Goal: Task Accomplishment & Management: Manage account settings

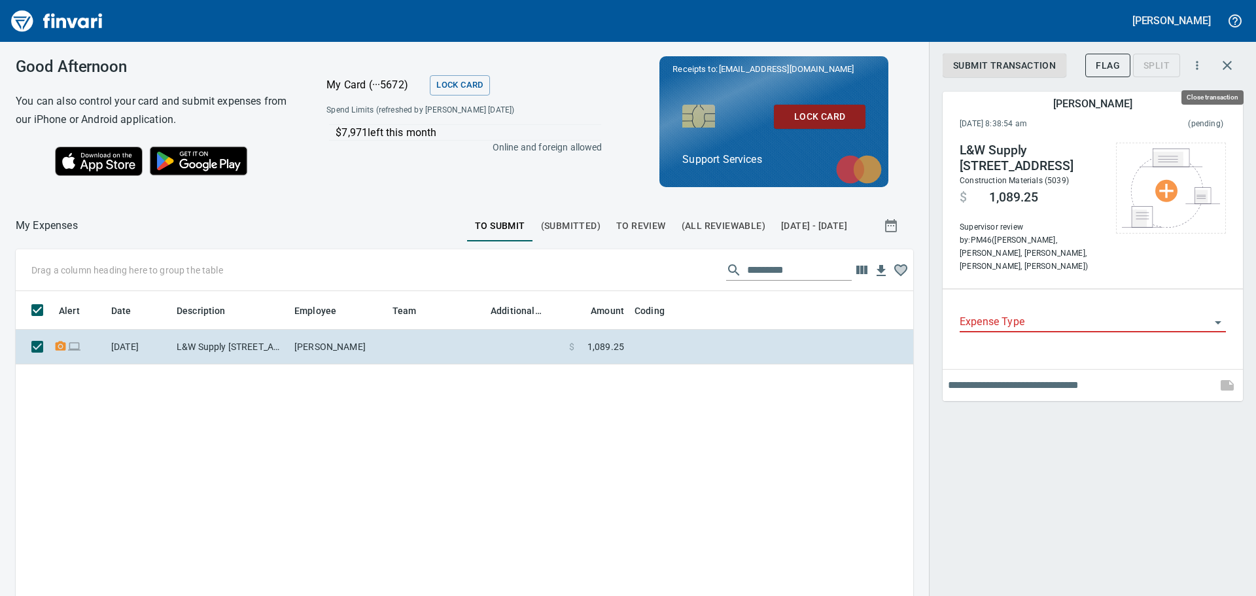
scroll to position [432, 878]
click at [1240, 58] on button "button" at bounding box center [1226, 65] width 31 height 31
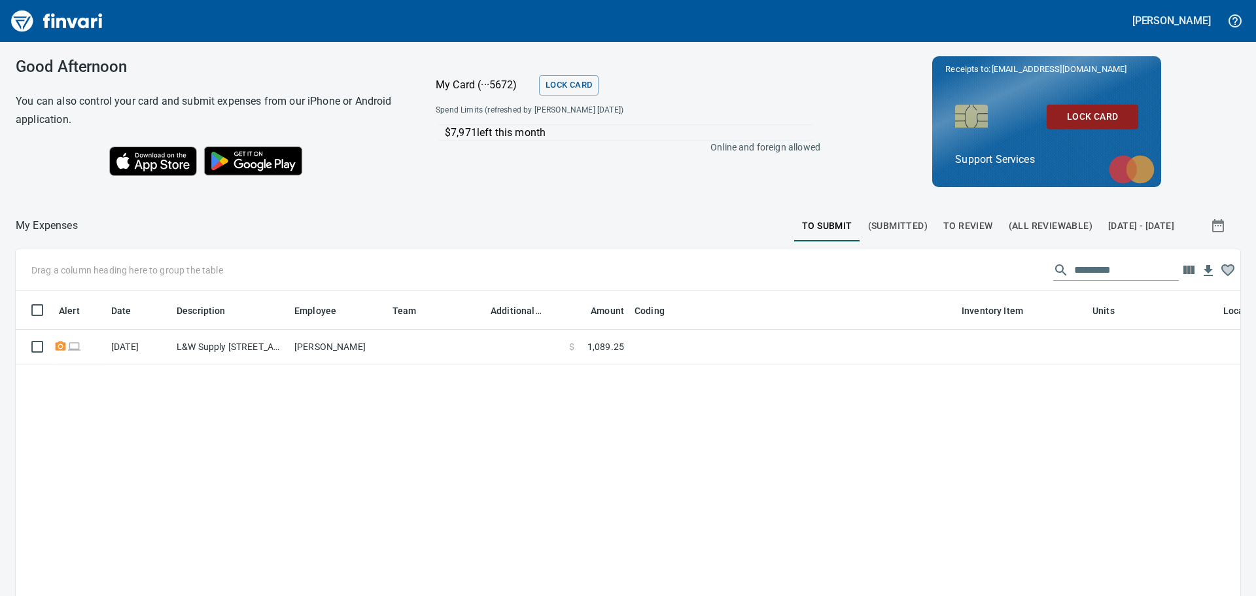
scroll to position [432, 1203]
click at [943, 218] on span "To Review" at bounding box center [968, 226] width 50 height 16
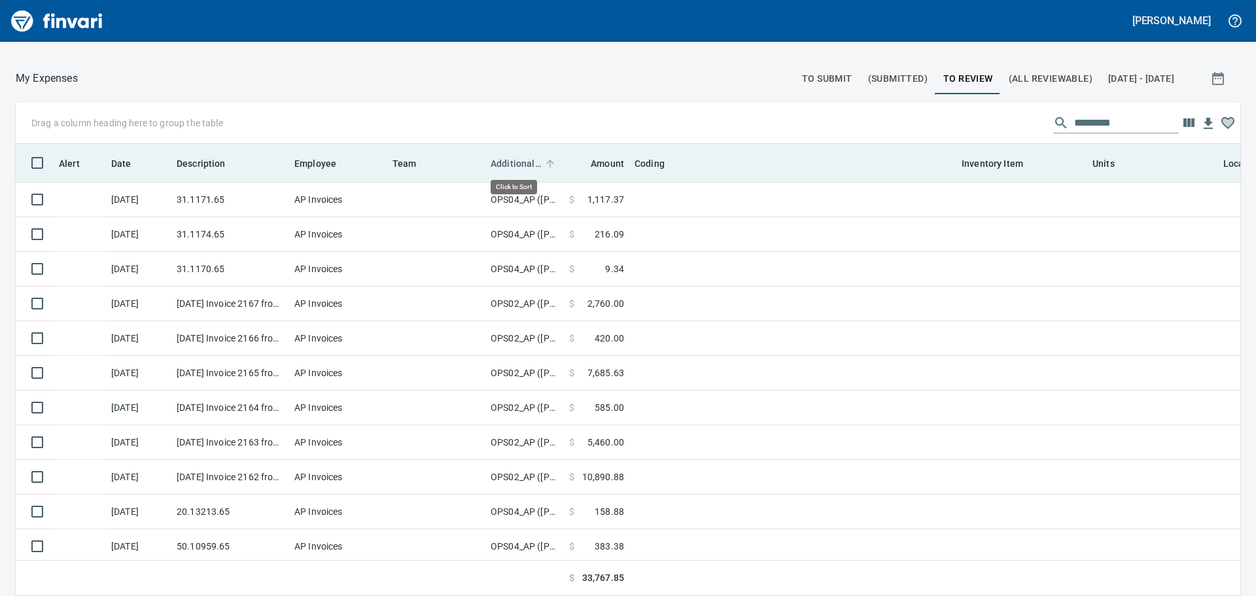
click at [535, 168] on span "Additional Reviewer" at bounding box center [516, 164] width 51 height 16
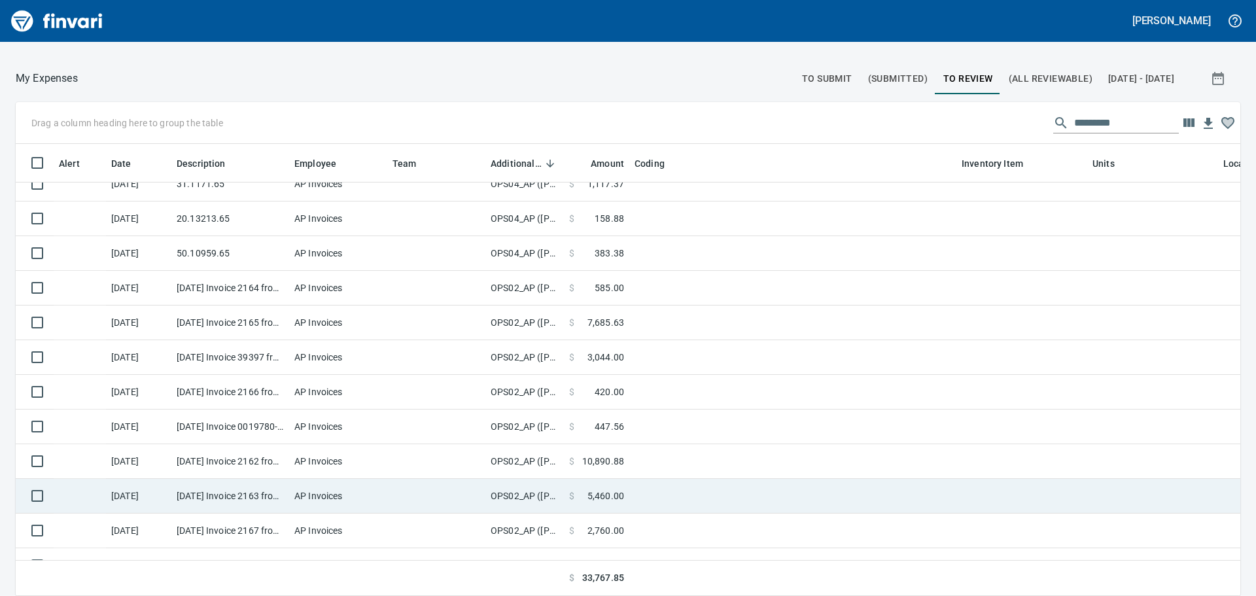
scroll to position [117, 0]
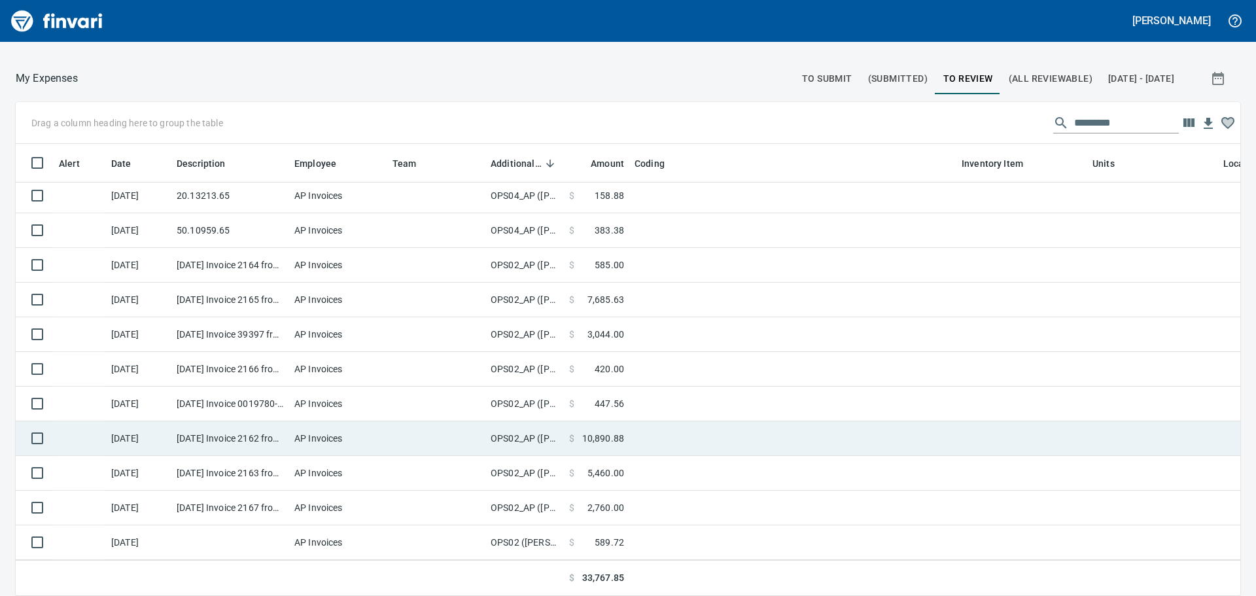
click at [531, 440] on td "OPS02_AP ([PERSON_NAME], [PERSON_NAME], [PERSON_NAME], [PERSON_NAME])" at bounding box center [524, 438] width 78 height 35
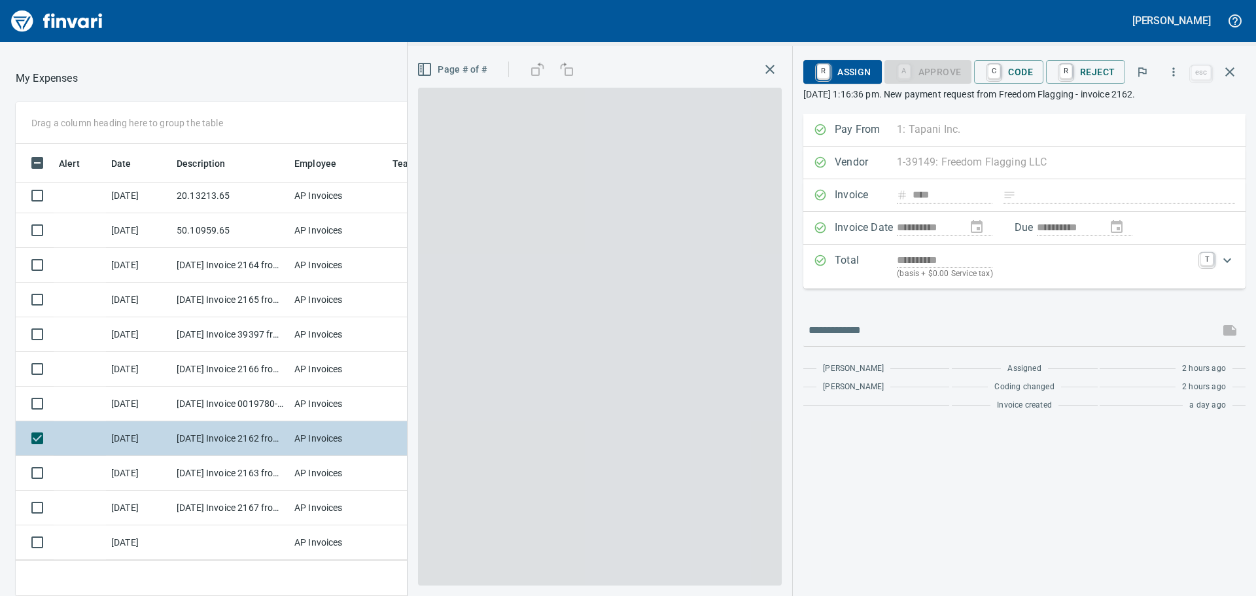
scroll to position [432, 868]
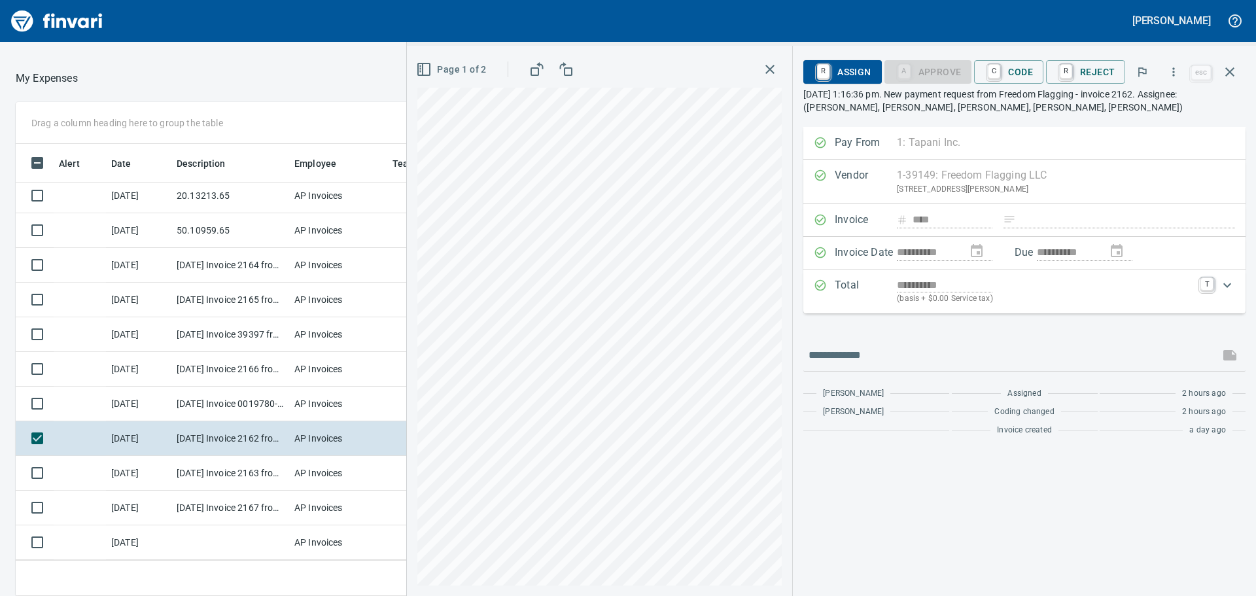
click at [765, 68] on icon "button" at bounding box center [770, 69] width 16 height 16
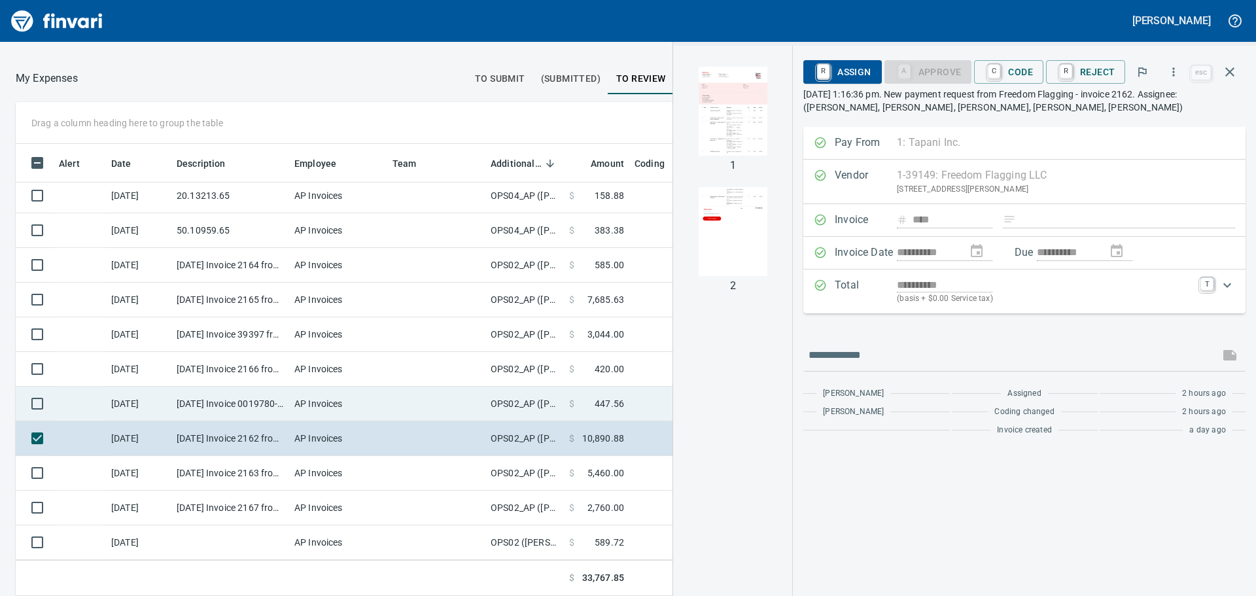
scroll to position [52, 0]
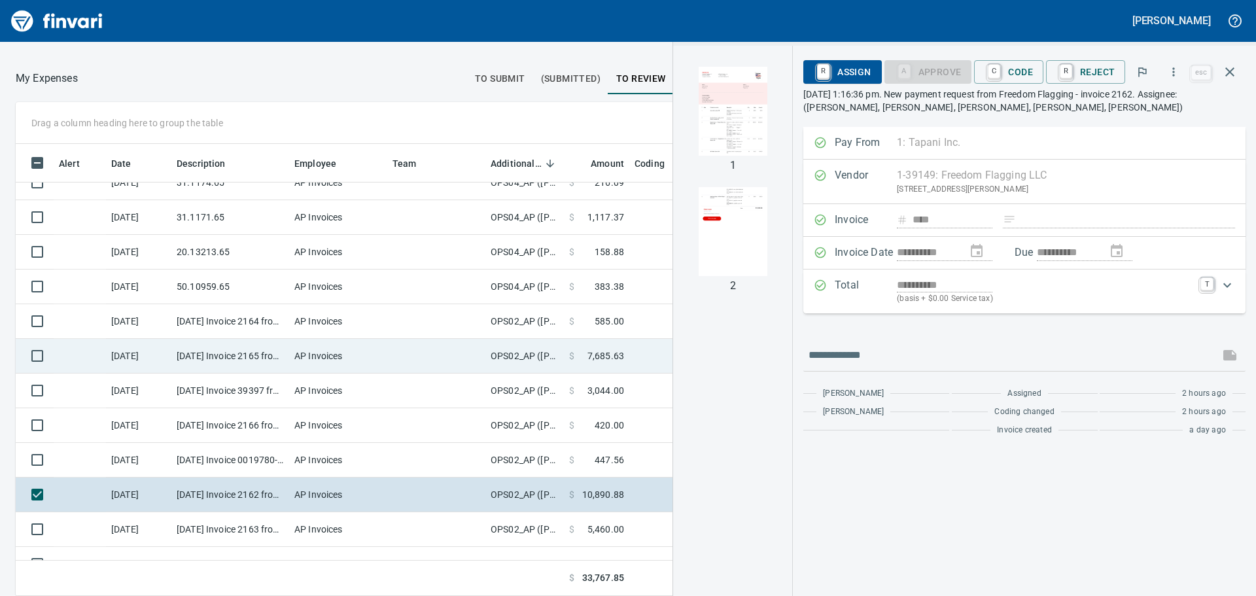
click at [625, 357] on td "$ 7,685.63" at bounding box center [596, 356] width 65 height 35
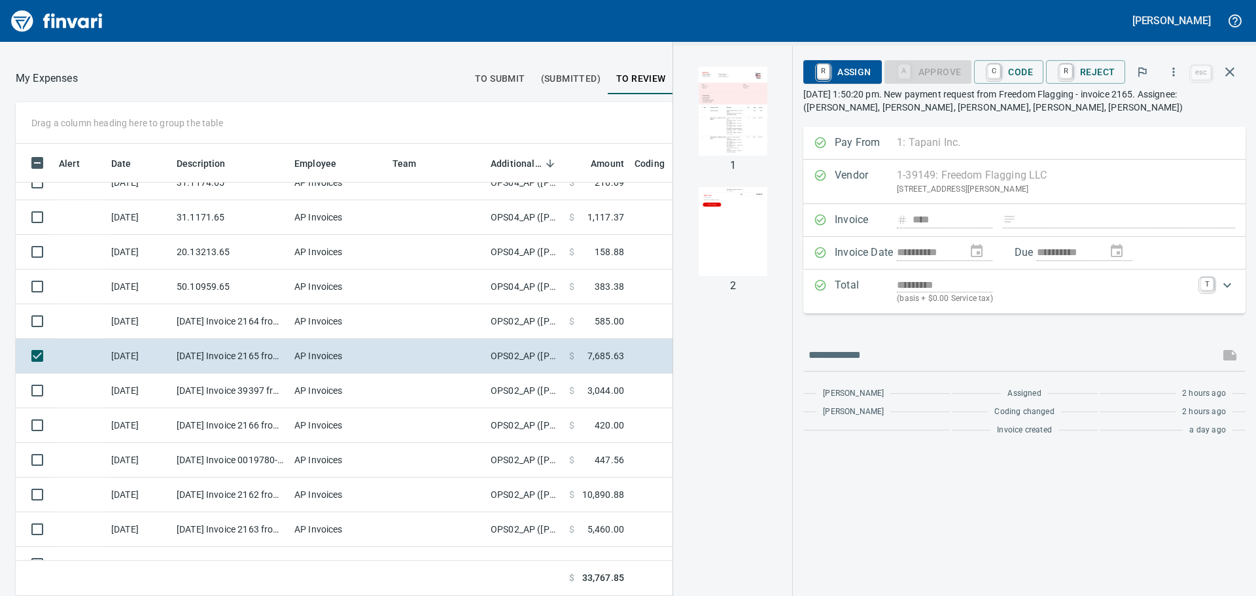
click at [731, 109] on img "button" at bounding box center [732, 111] width 89 height 89
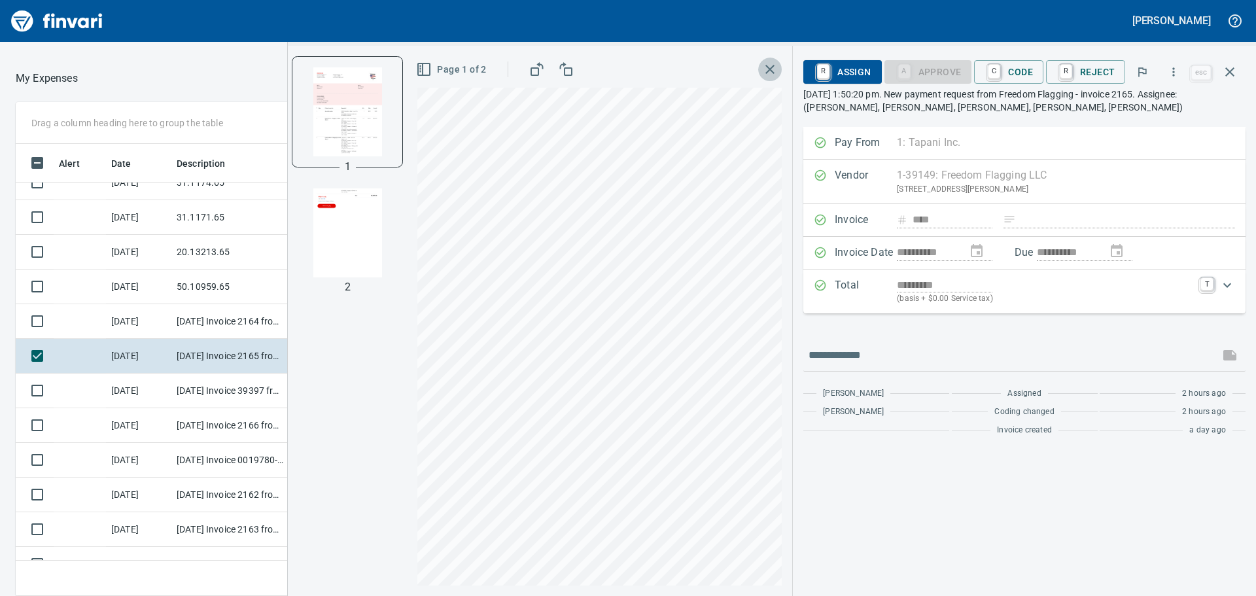
click at [778, 67] on icon "button" at bounding box center [770, 69] width 16 height 16
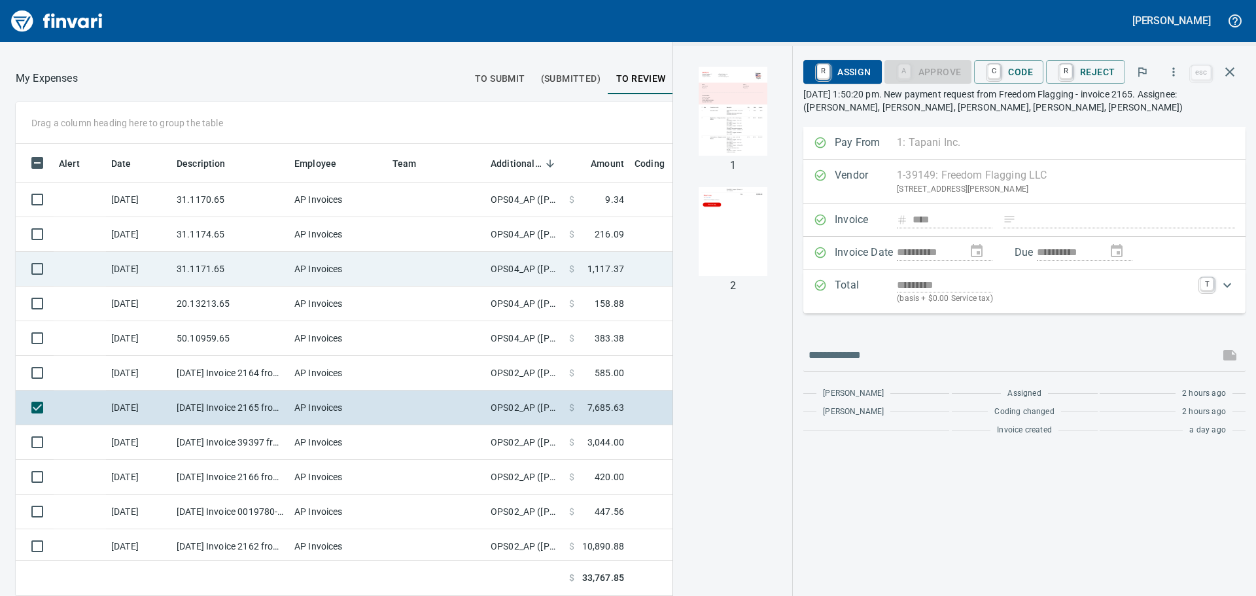
click at [640, 275] on td at bounding box center [792, 269] width 327 height 35
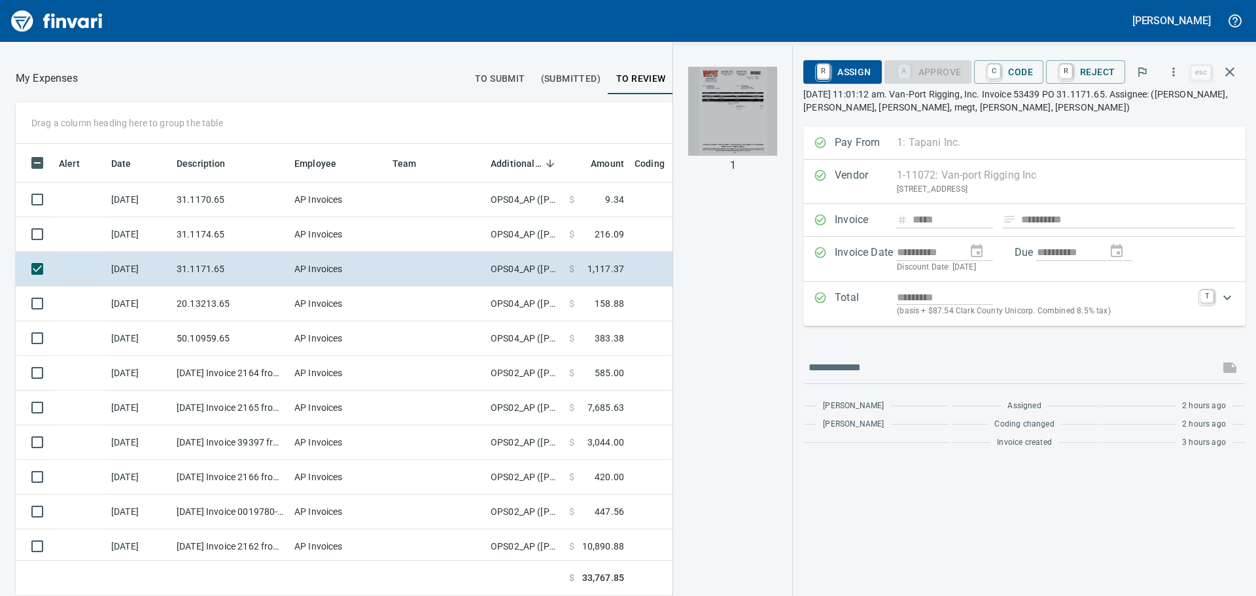
click at [759, 124] on img "button" at bounding box center [732, 111] width 89 height 89
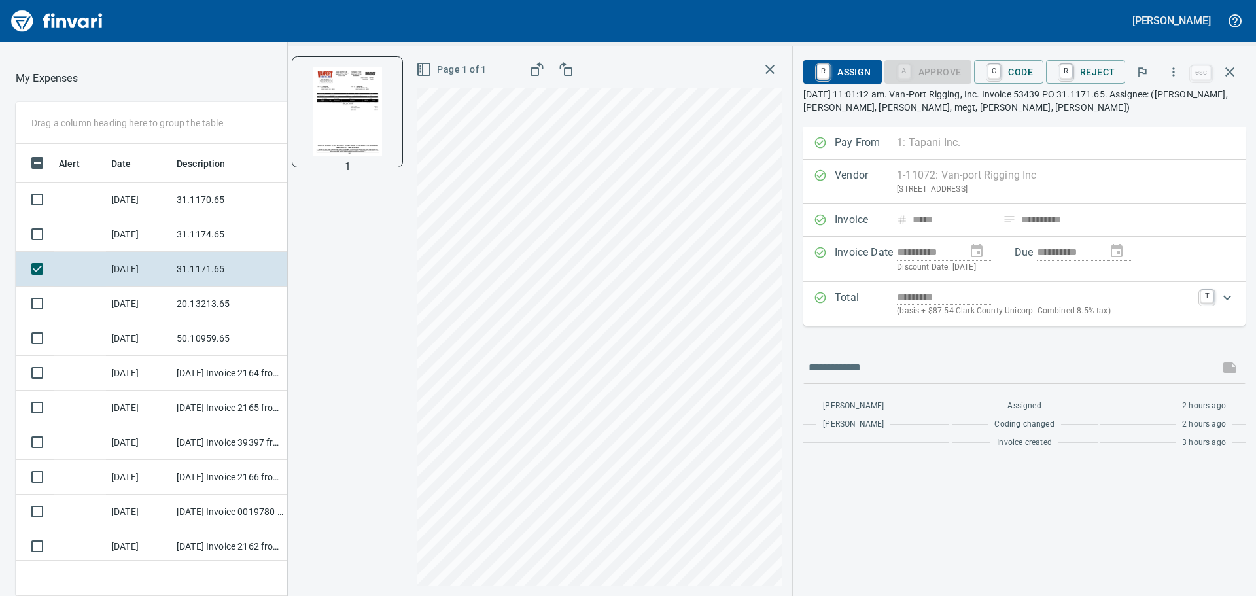
click at [771, 68] on icon "button" at bounding box center [769, 69] width 9 height 9
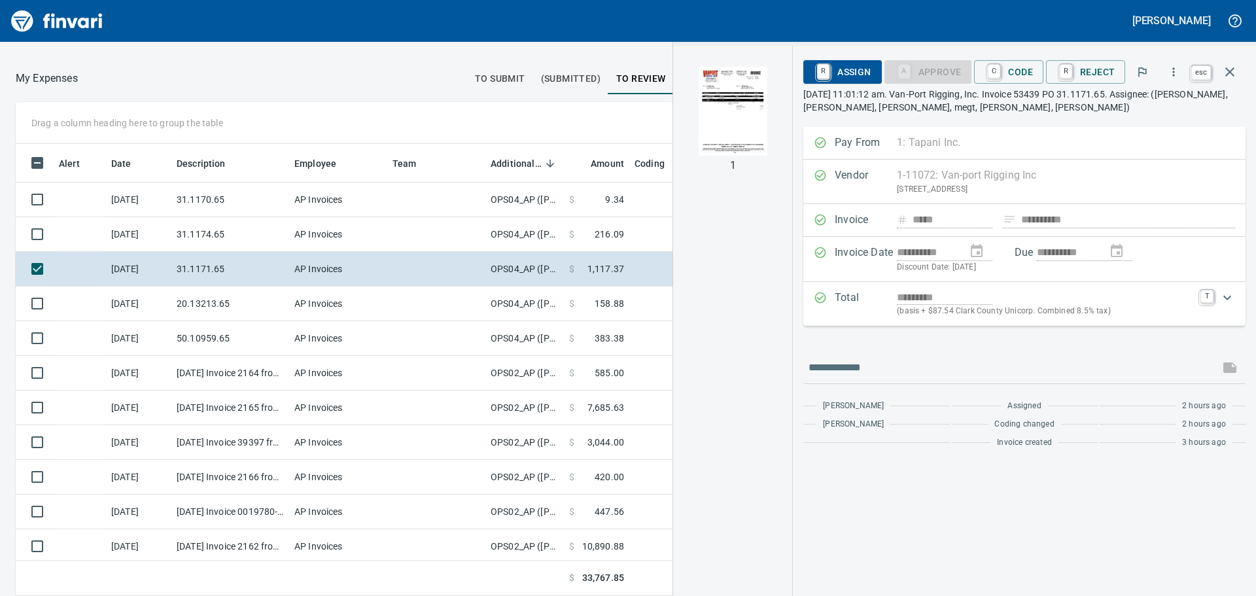
scroll to position [432, 868]
click at [1227, 71] on icon "button" at bounding box center [1230, 72] width 16 height 16
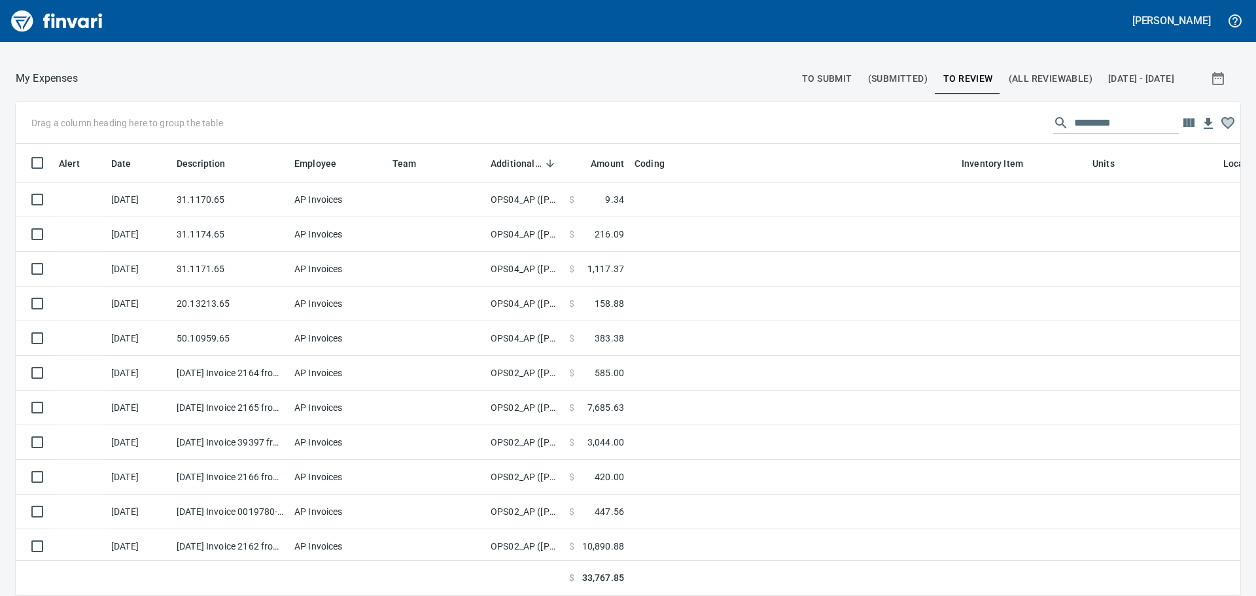
scroll to position [432, 1193]
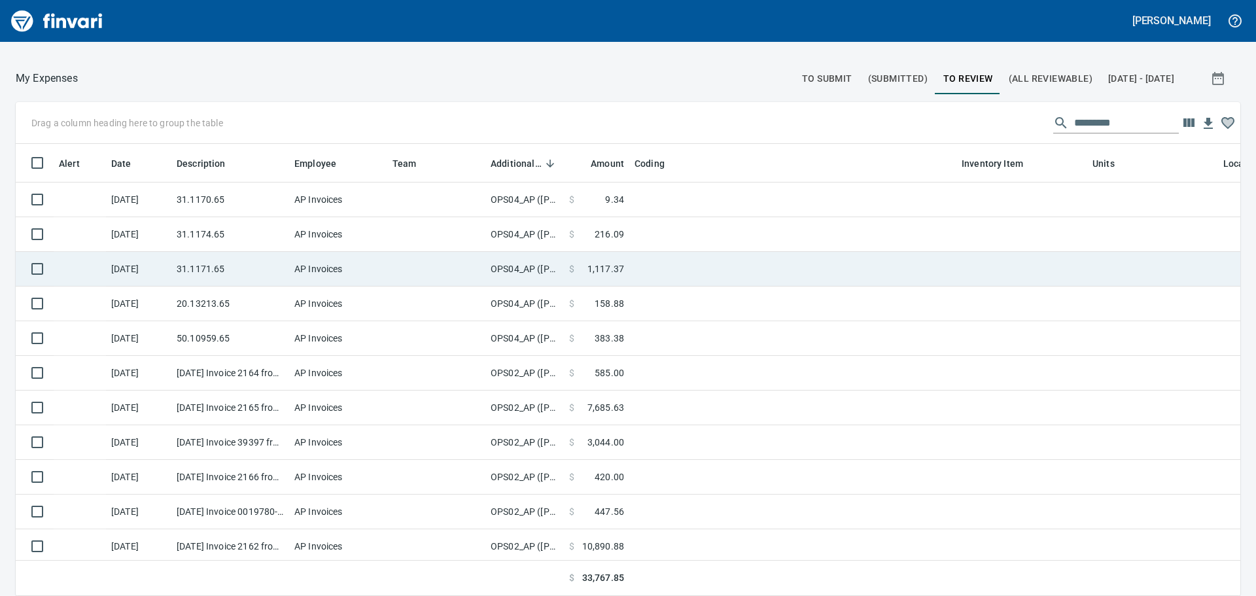
click at [697, 271] on td at bounding box center [792, 269] width 327 height 35
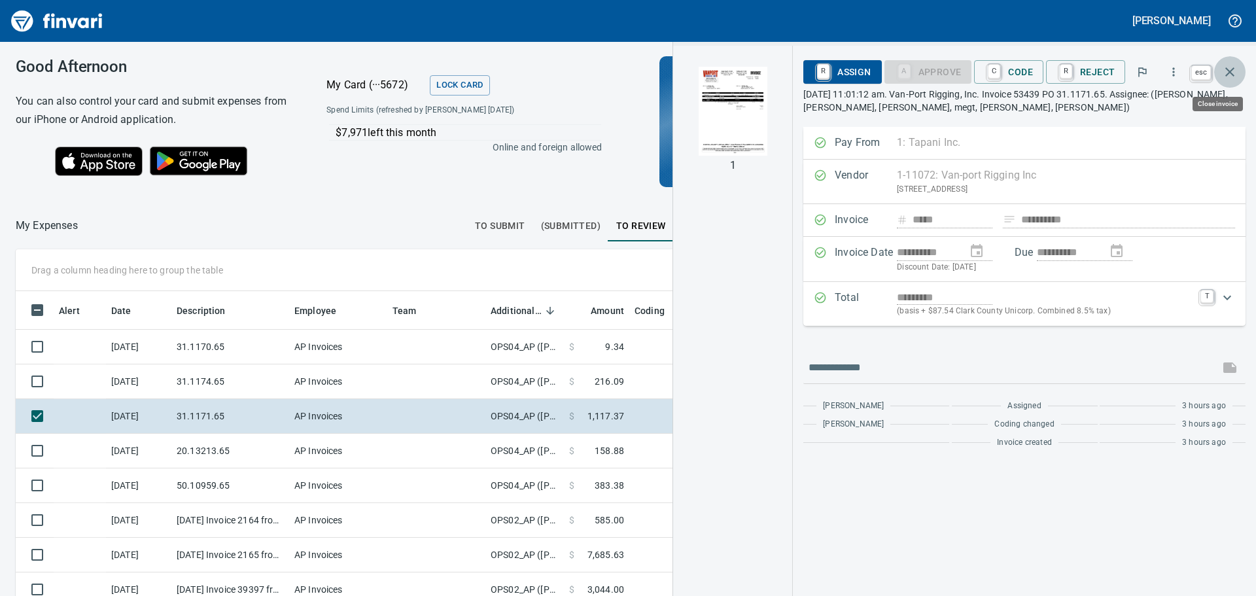
scroll to position [432, 868]
click at [1228, 73] on icon "button" at bounding box center [1229, 71] width 9 height 9
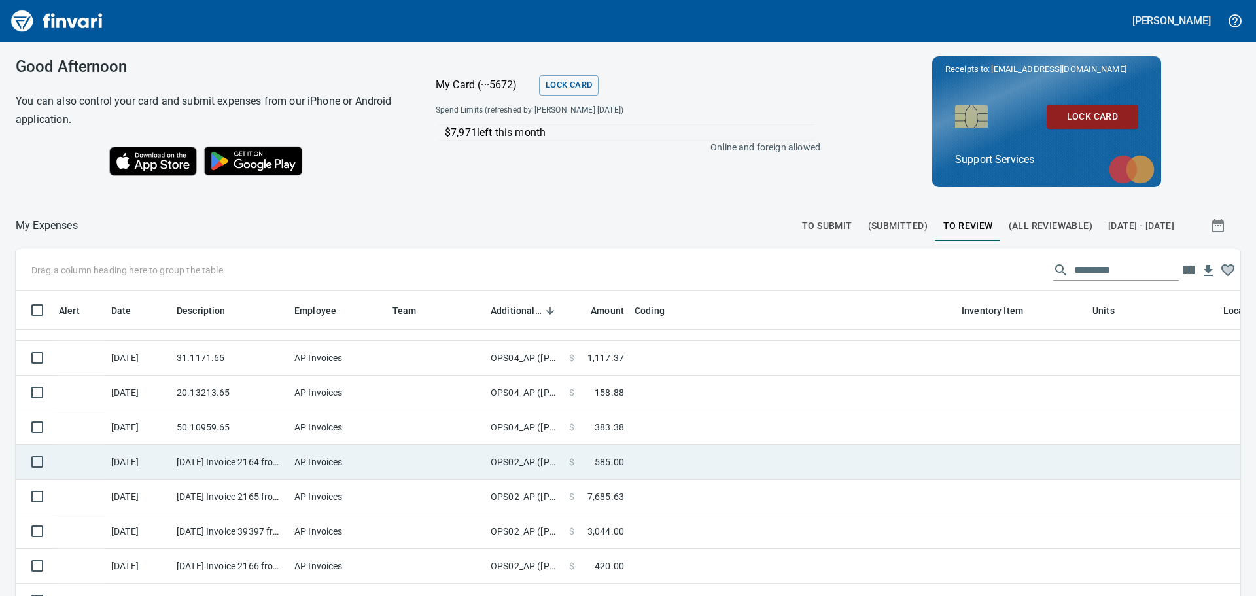
scroll to position [0, 0]
